Goal: Task Accomplishment & Management: Use online tool/utility

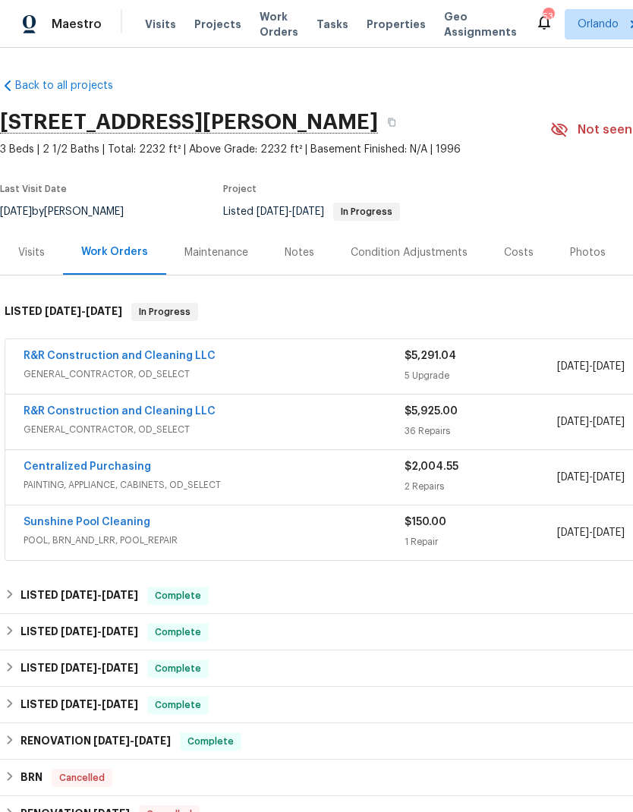
click at [149, 407] on link "R&R Construction and Cleaning LLC" at bounding box center [120, 411] width 192 height 11
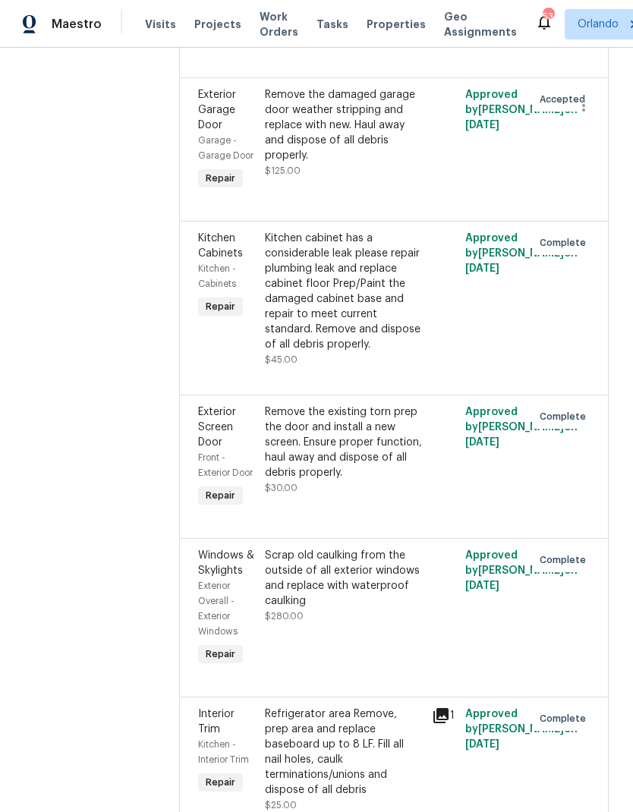
scroll to position [2302, 0]
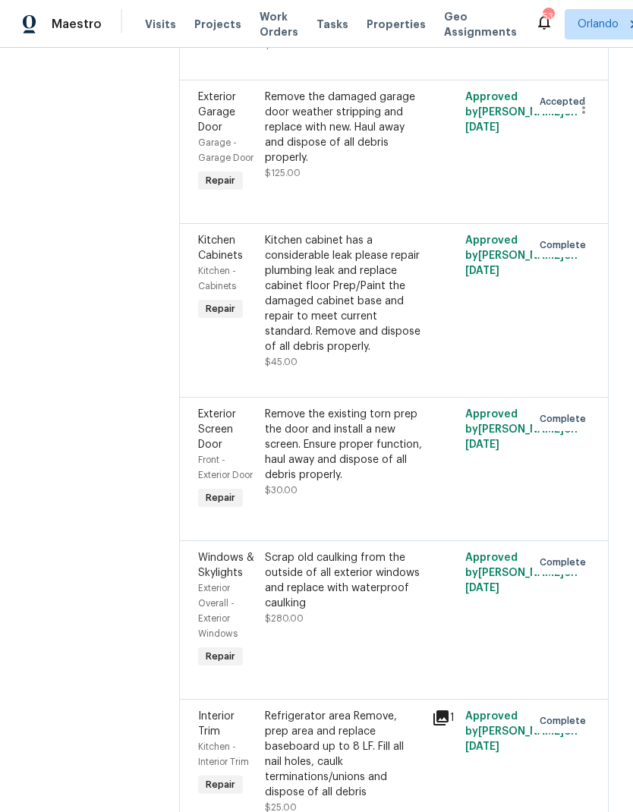
click at [373, 165] on div "Remove the damaged garage door weather stripping and replace with new. Haul awa…" at bounding box center [344, 128] width 158 height 76
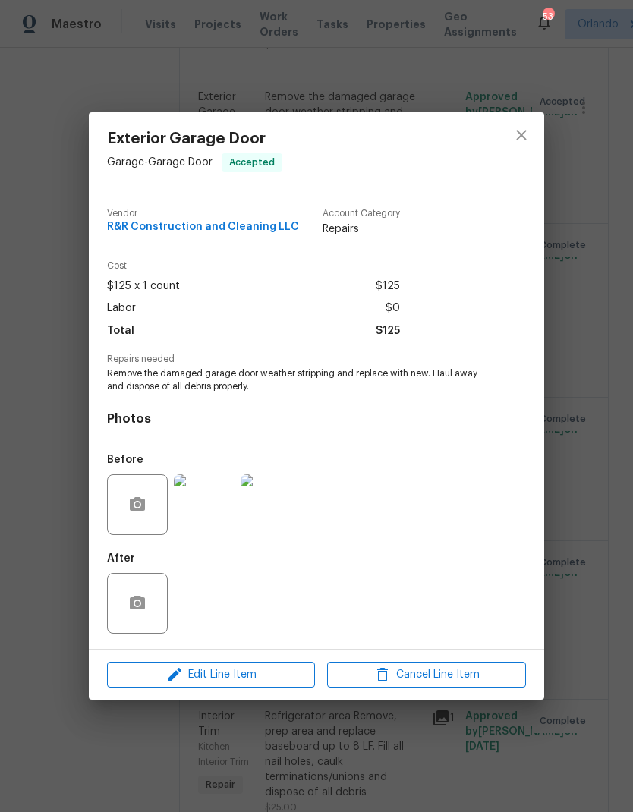
click at [220, 495] on img at bounding box center [204, 504] width 61 height 61
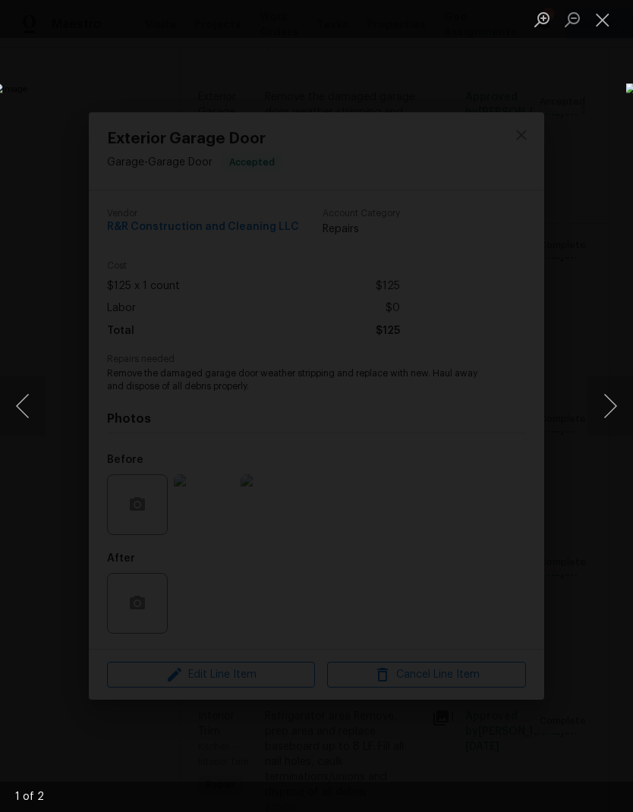
click at [604, 407] on button "Next image" at bounding box center [610, 406] width 46 height 61
click at [613, 24] on button "Close lightbox" at bounding box center [602, 19] width 30 height 27
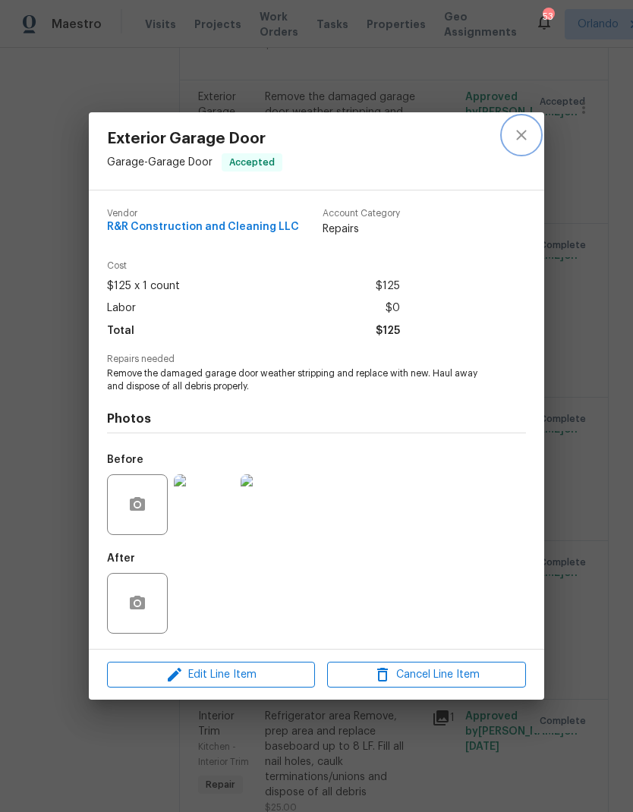
click at [507, 134] on button "close" at bounding box center [521, 135] width 36 height 36
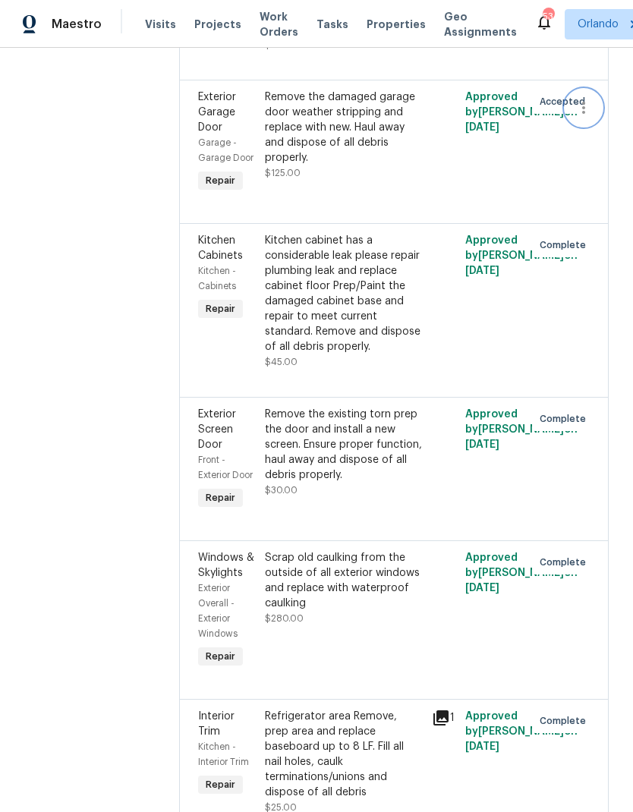
click at [599, 126] on button "button" at bounding box center [583, 108] width 36 height 36
click at [606, 172] on li "Cancel" at bounding box center [591, 168] width 58 height 25
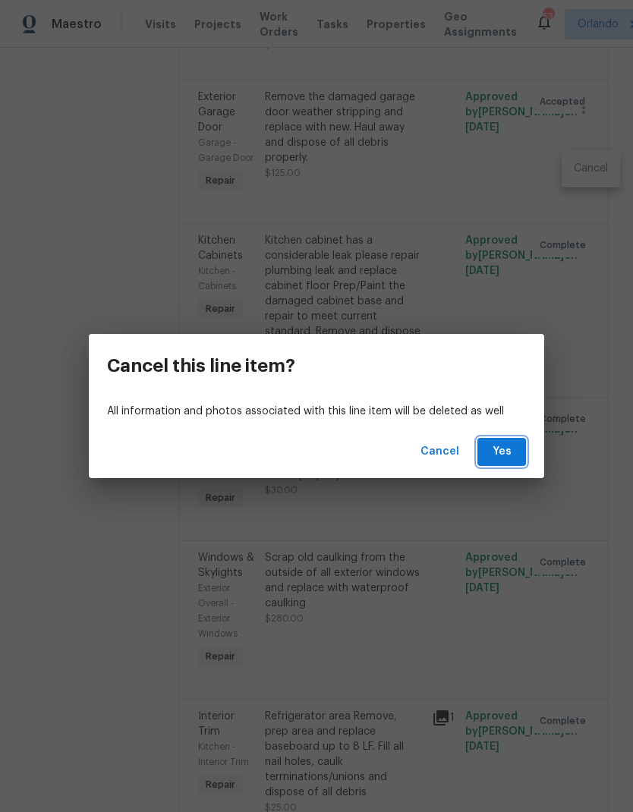
click at [507, 441] on button "Yes" at bounding box center [501, 452] width 49 height 28
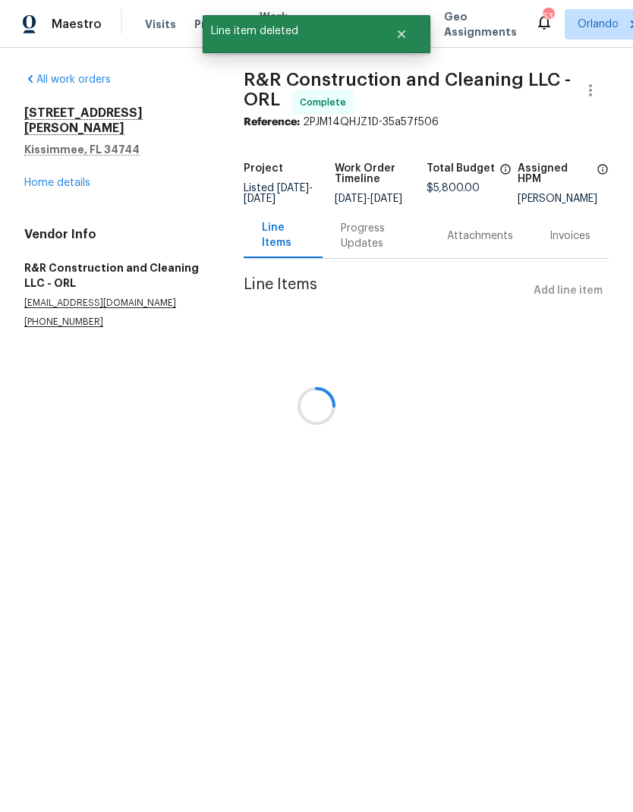
scroll to position [0, 0]
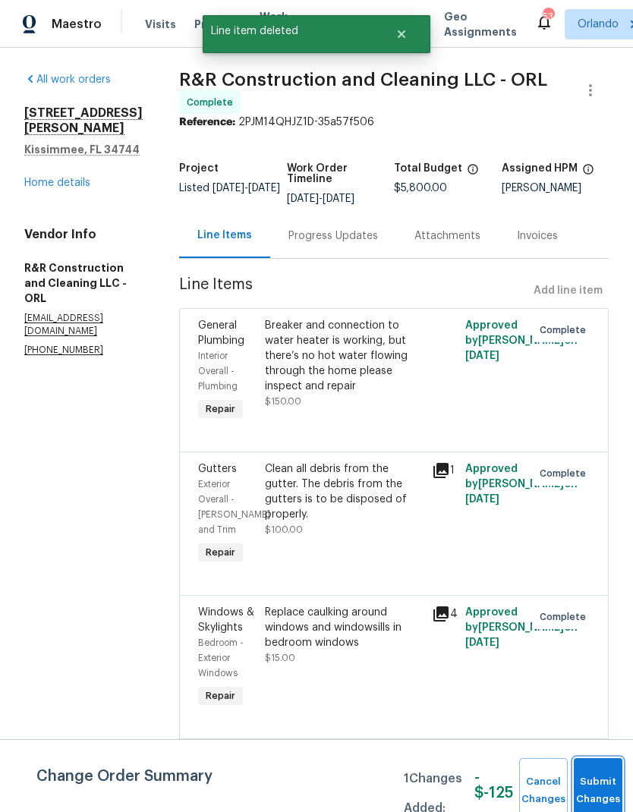
click at [584, 789] on span "Submit Changes" at bounding box center [597, 790] width 33 height 35
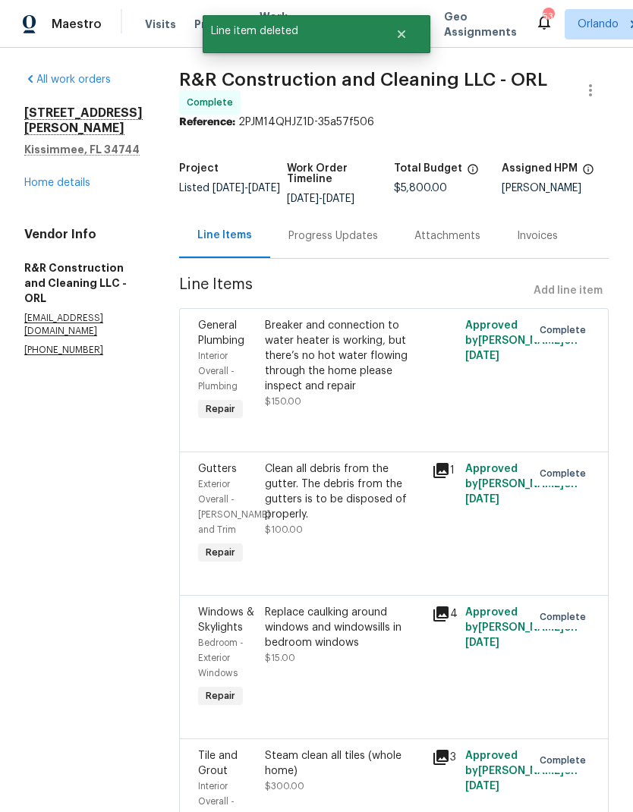
click at [81, 178] on link "Home details" at bounding box center [57, 183] width 66 height 11
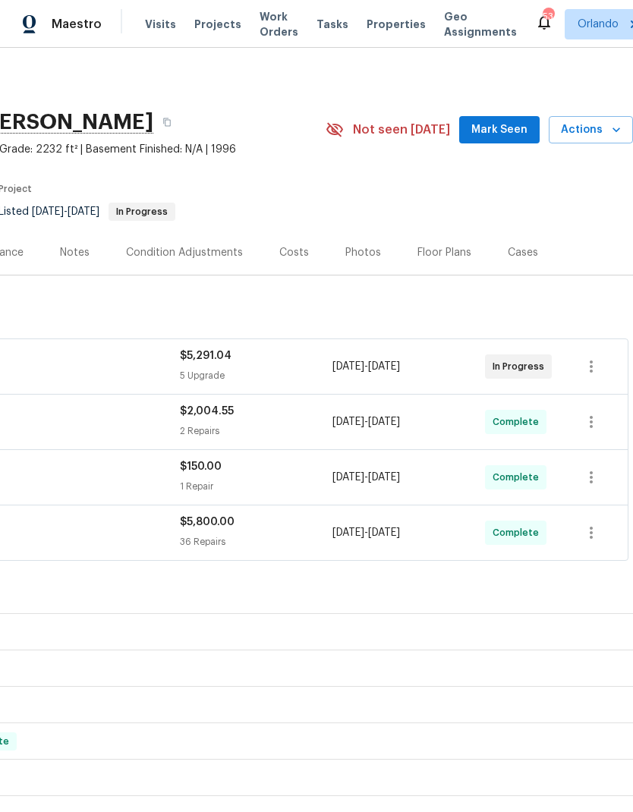
scroll to position [0, 225]
click at [518, 124] on span "Mark Seen" at bounding box center [499, 130] width 56 height 19
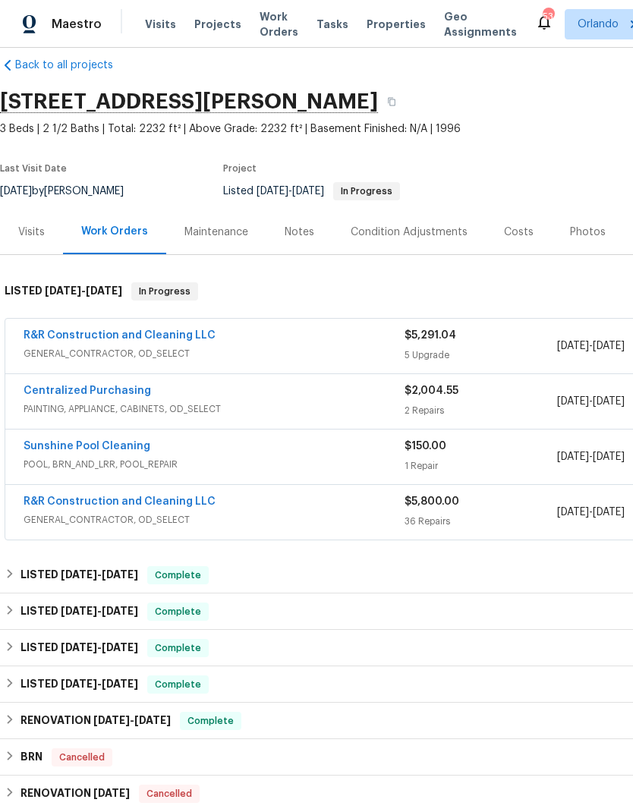
scroll to position [20, 0]
click at [173, 339] on link "R&R Construction and Cleaning LLC" at bounding box center [120, 335] width 192 height 11
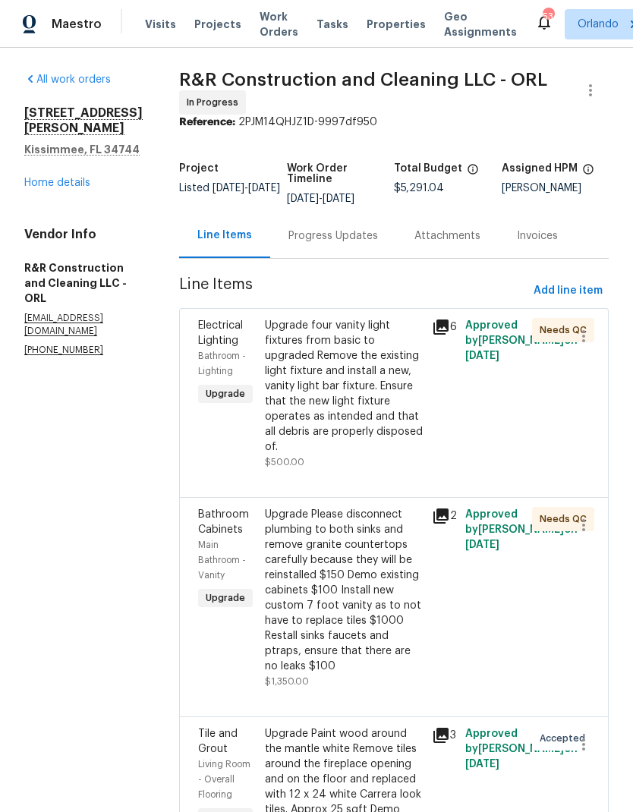
click at [380, 409] on div "Upgrade four vanity light fixtures from basic to upgraded Remove the existing l…" at bounding box center [344, 386] width 158 height 137
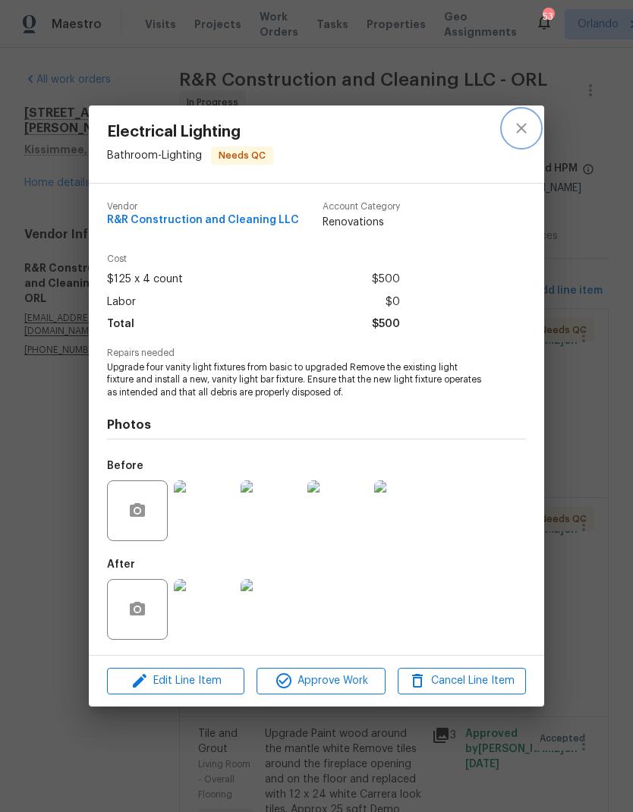
click at [531, 129] on button "close" at bounding box center [521, 128] width 36 height 36
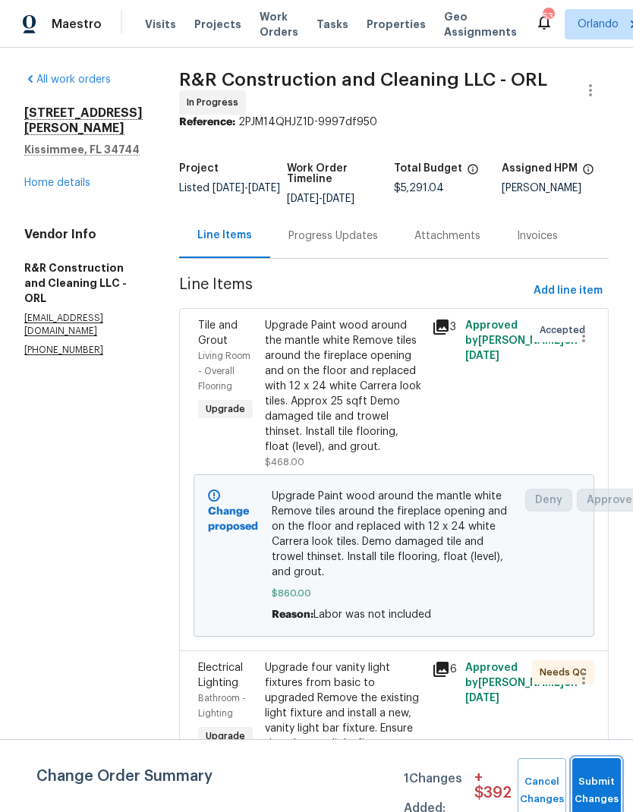
click at [603, 769] on button "Submit Changes" at bounding box center [596, 790] width 49 height 65
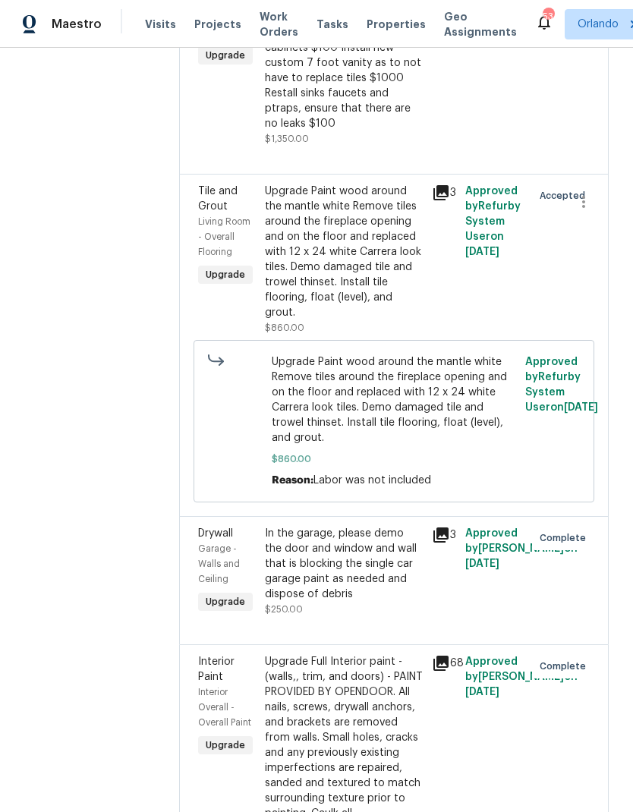
scroll to position [539, 0]
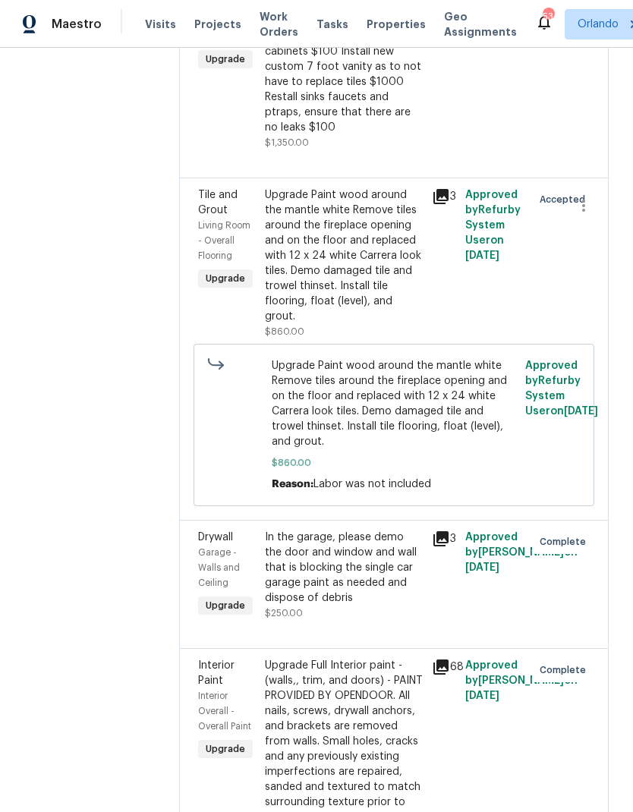
click at [387, 307] on div "Upgrade Paint wood around the mantle white Remove tiles around the fireplace op…" at bounding box center [344, 255] width 158 height 137
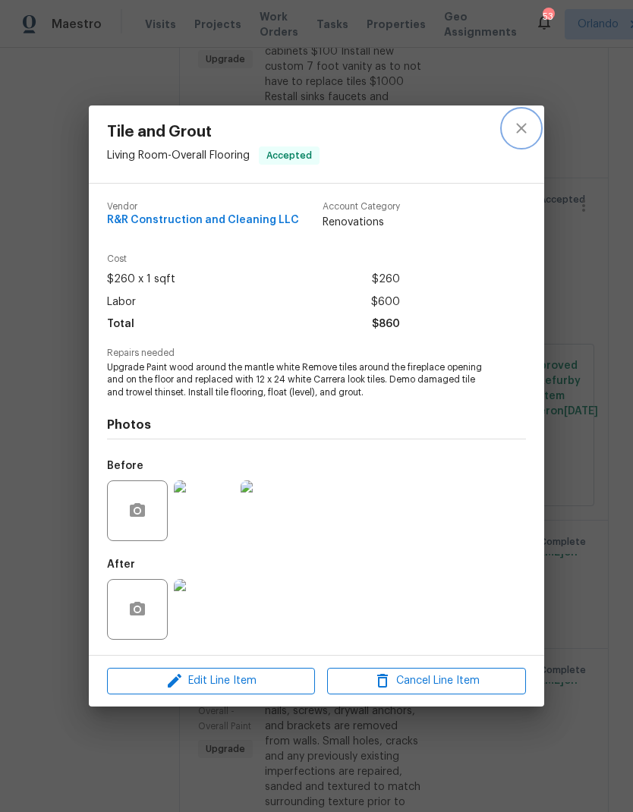
click at [524, 119] on icon "close" at bounding box center [521, 128] width 18 height 18
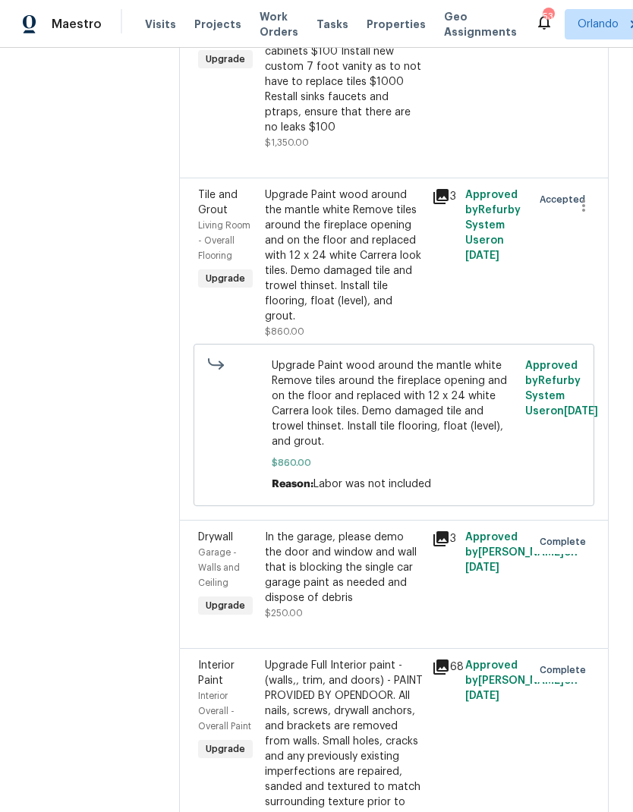
click at [400, 290] on div "Upgrade Paint wood around the mantle white Remove tiles around the fireplace op…" at bounding box center [344, 255] width 158 height 137
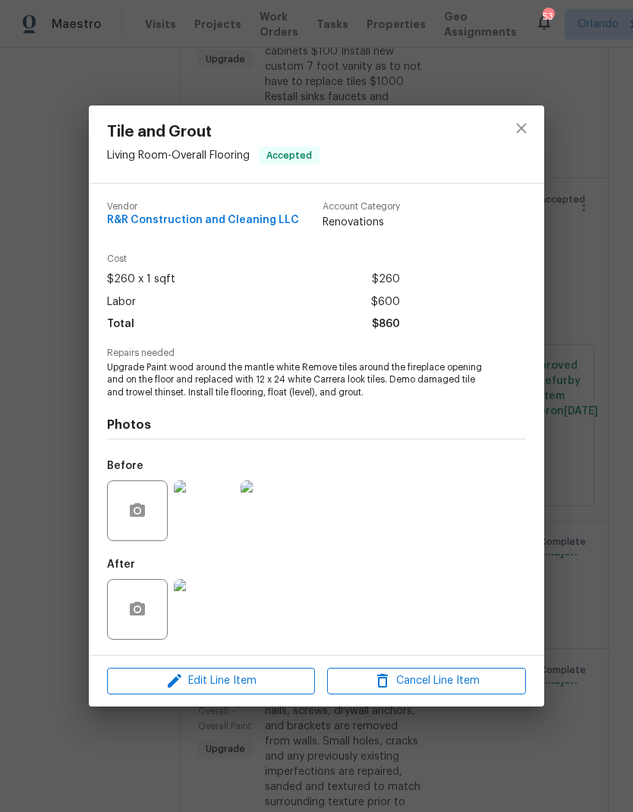
click at [221, 603] on img at bounding box center [204, 609] width 61 height 61
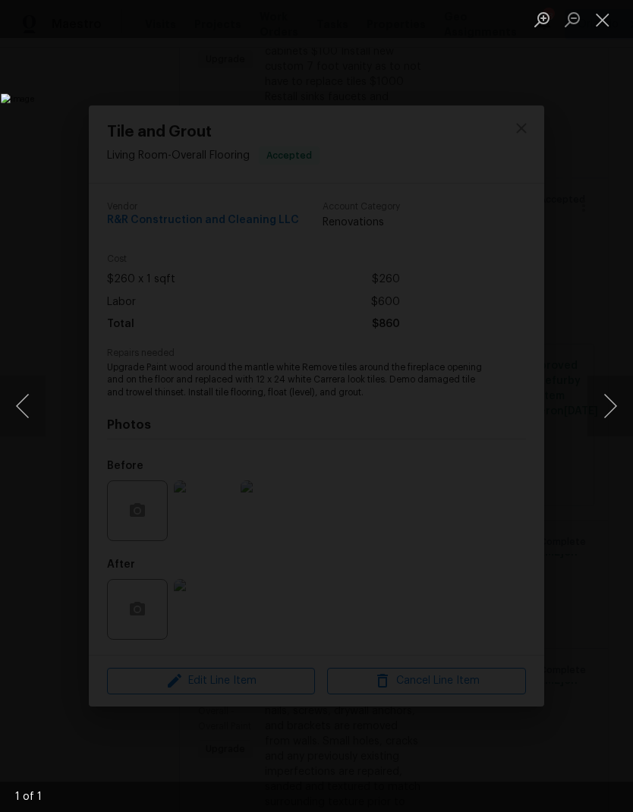
click at [605, 17] on button "Close lightbox" at bounding box center [602, 19] width 30 height 27
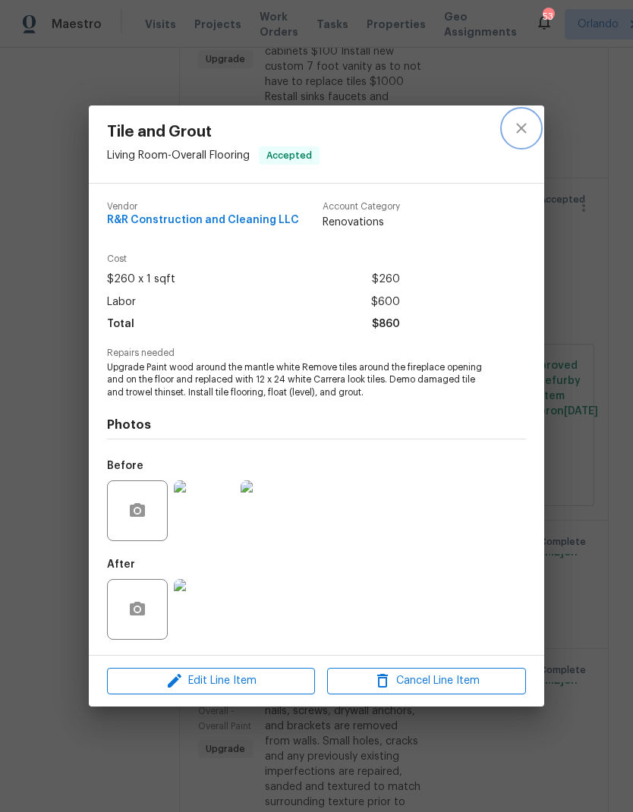
click at [523, 121] on icon "close" at bounding box center [521, 128] width 18 height 18
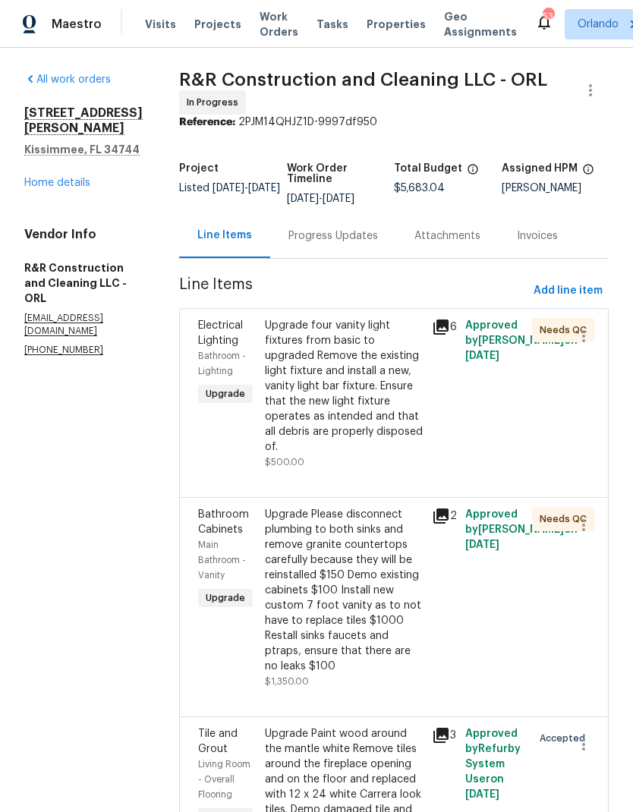
scroll to position [26, 0]
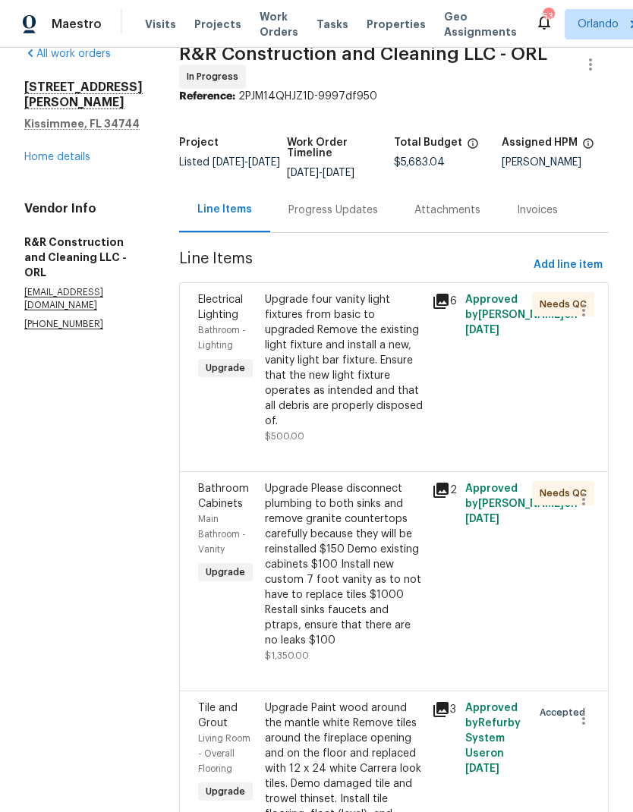
click at [383, 365] on div "Upgrade four vanity light fixtures from basic to upgraded Remove the existing l…" at bounding box center [344, 360] width 158 height 137
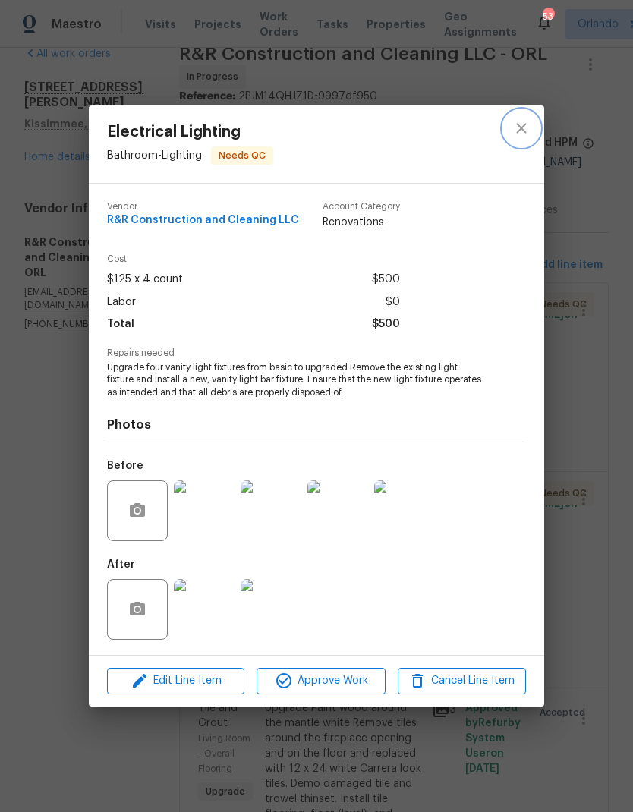
click at [524, 124] on icon "close" at bounding box center [521, 129] width 10 height 10
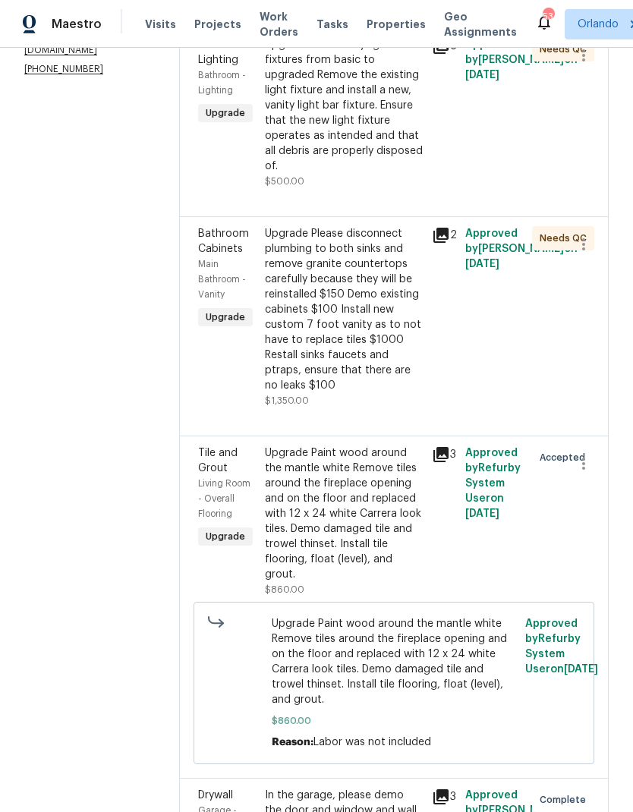
scroll to position [277, 0]
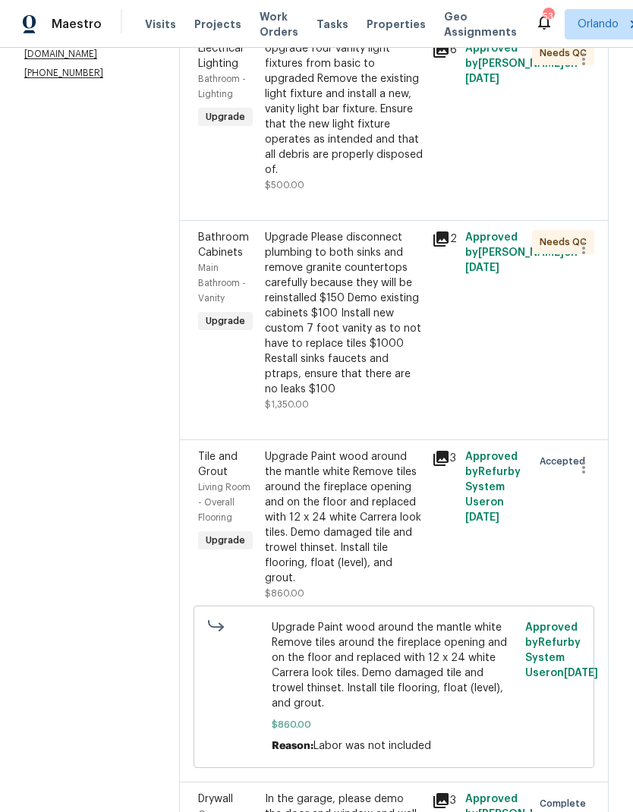
click at [414, 360] on div "Upgrade Please disconnect plumbing to both sinks and remove granite countertops…" at bounding box center [344, 313] width 158 height 167
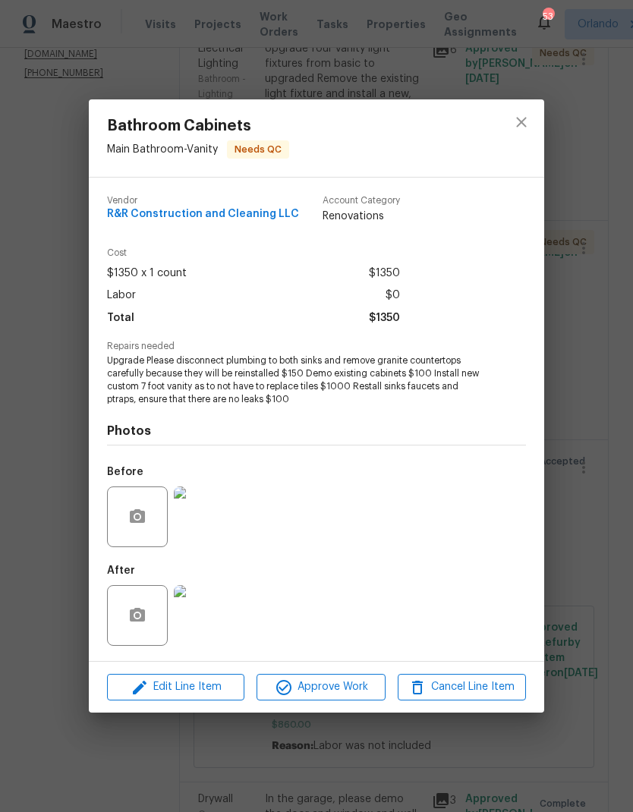
click at [210, 624] on img at bounding box center [204, 615] width 61 height 61
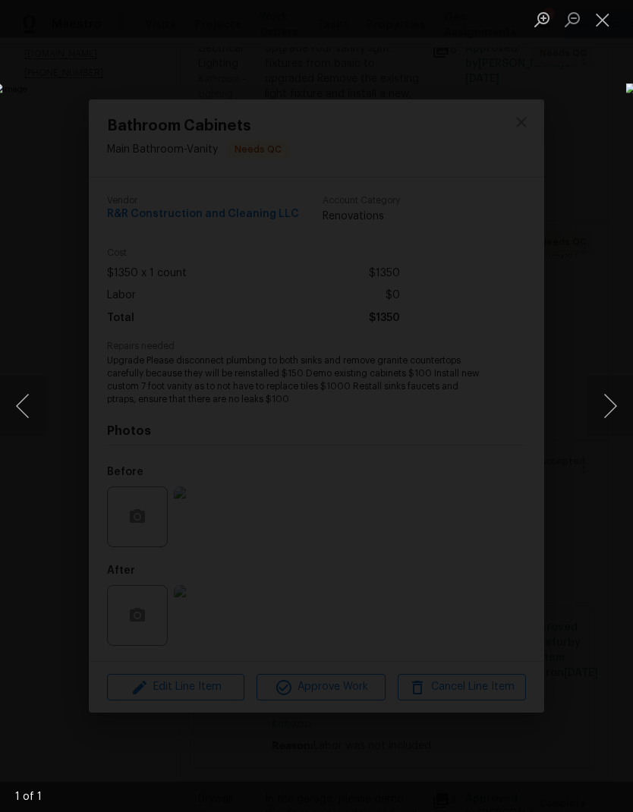
click at [610, 31] on button "Close lightbox" at bounding box center [602, 19] width 30 height 27
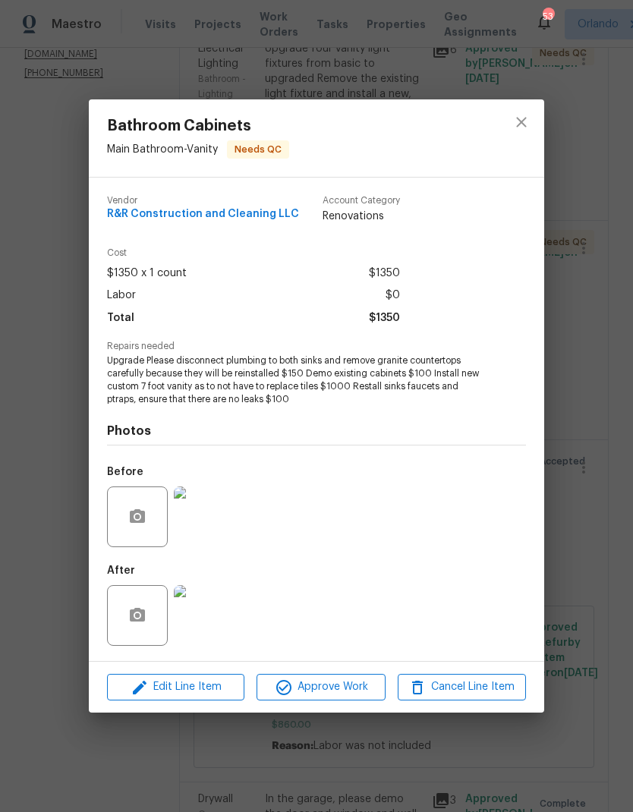
click at [372, 572] on div "After" at bounding box center [316, 605] width 419 height 99
click at [354, 688] on span "Approve Work" at bounding box center [320, 687] width 119 height 19
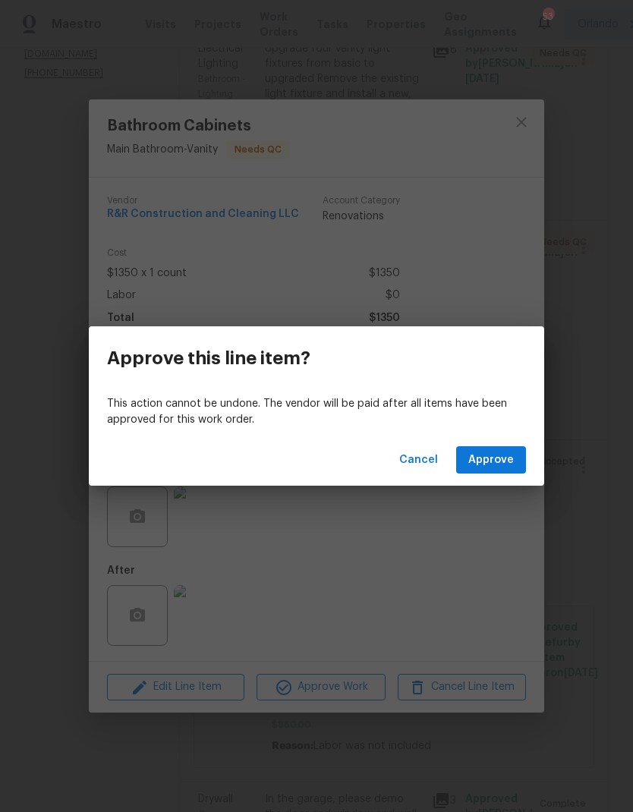
click at [502, 455] on span "Approve" at bounding box center [491, 460] width 46 height 19
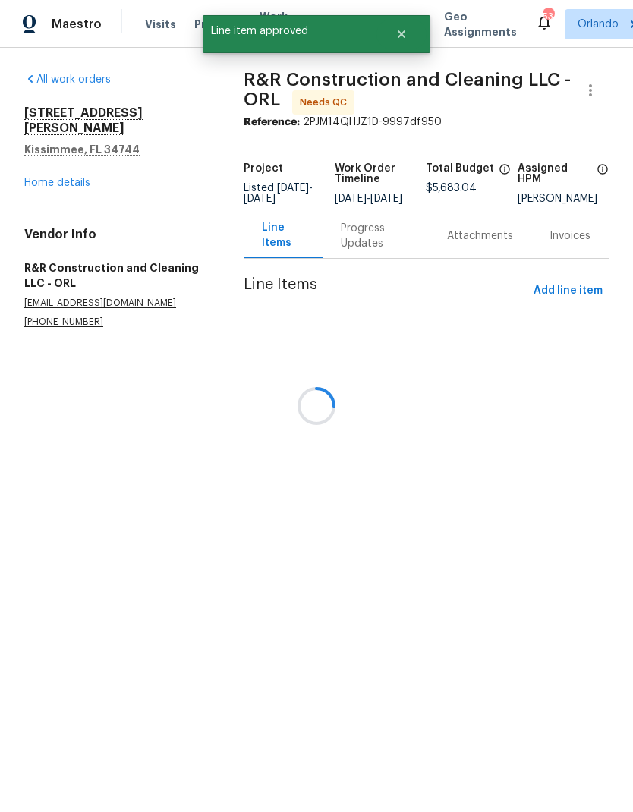
scroll to position [0, 0]
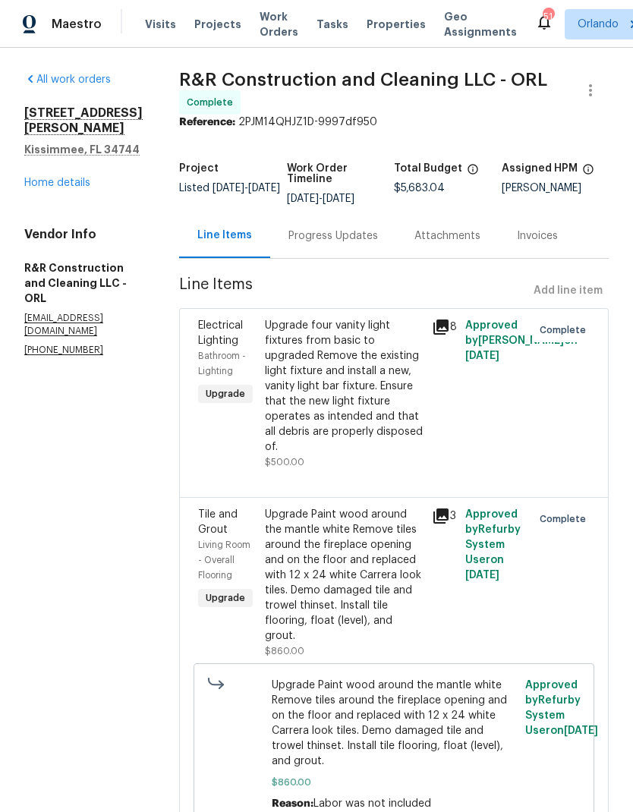
click at [78, 178] on link "Home details" at bounding box center [57, 183] width 66 height 11
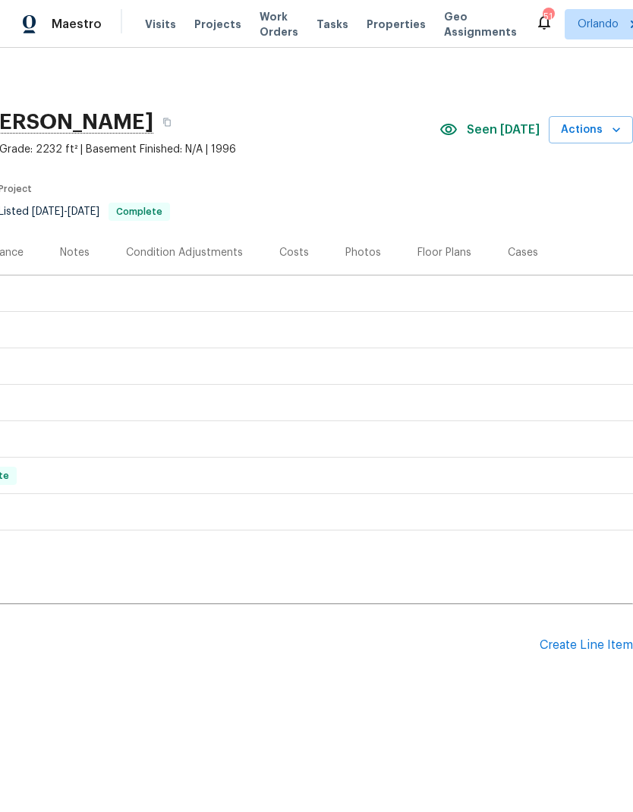
scroll to position [0, 225]
